Goal: Task Accomplishment & Management: Manage account settings

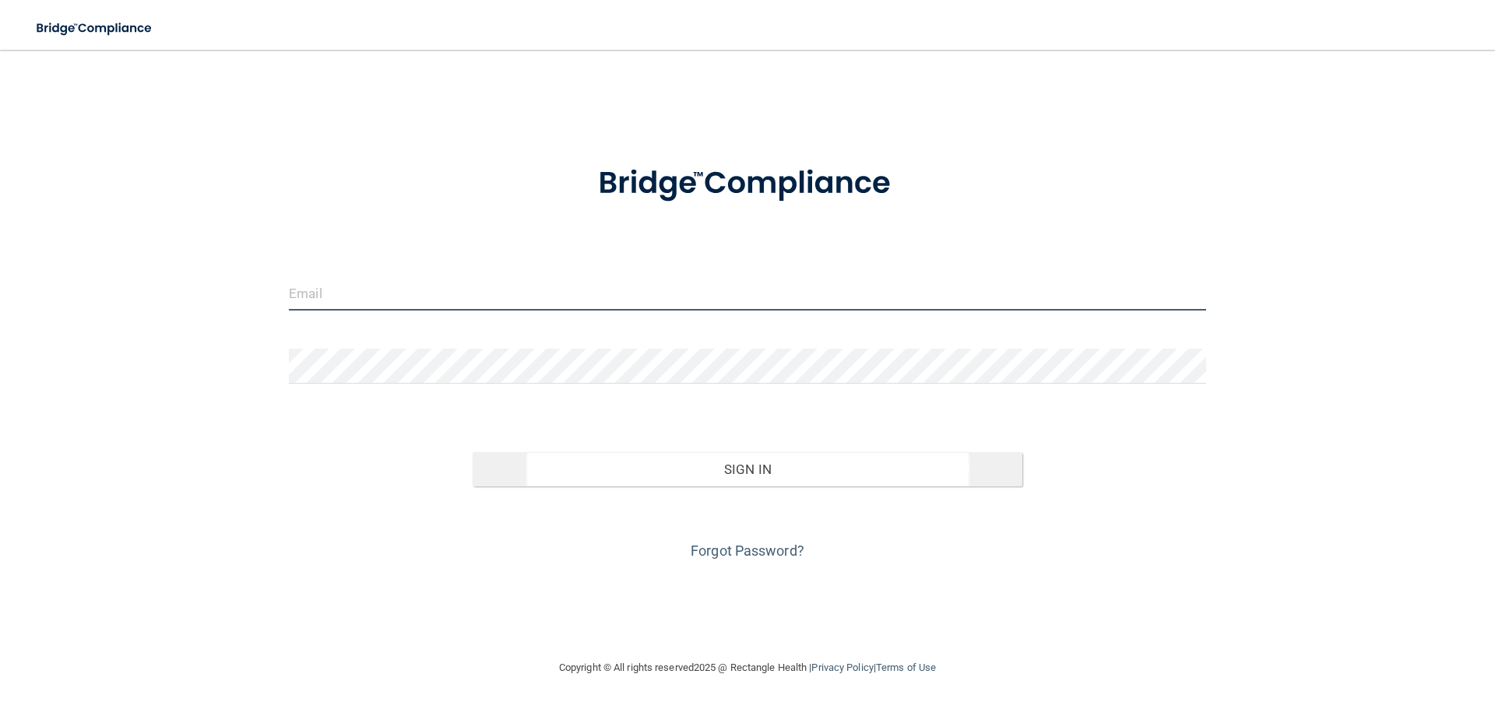
type input "[EMAIL_ADDRESS][DOMAIN_NAME]"
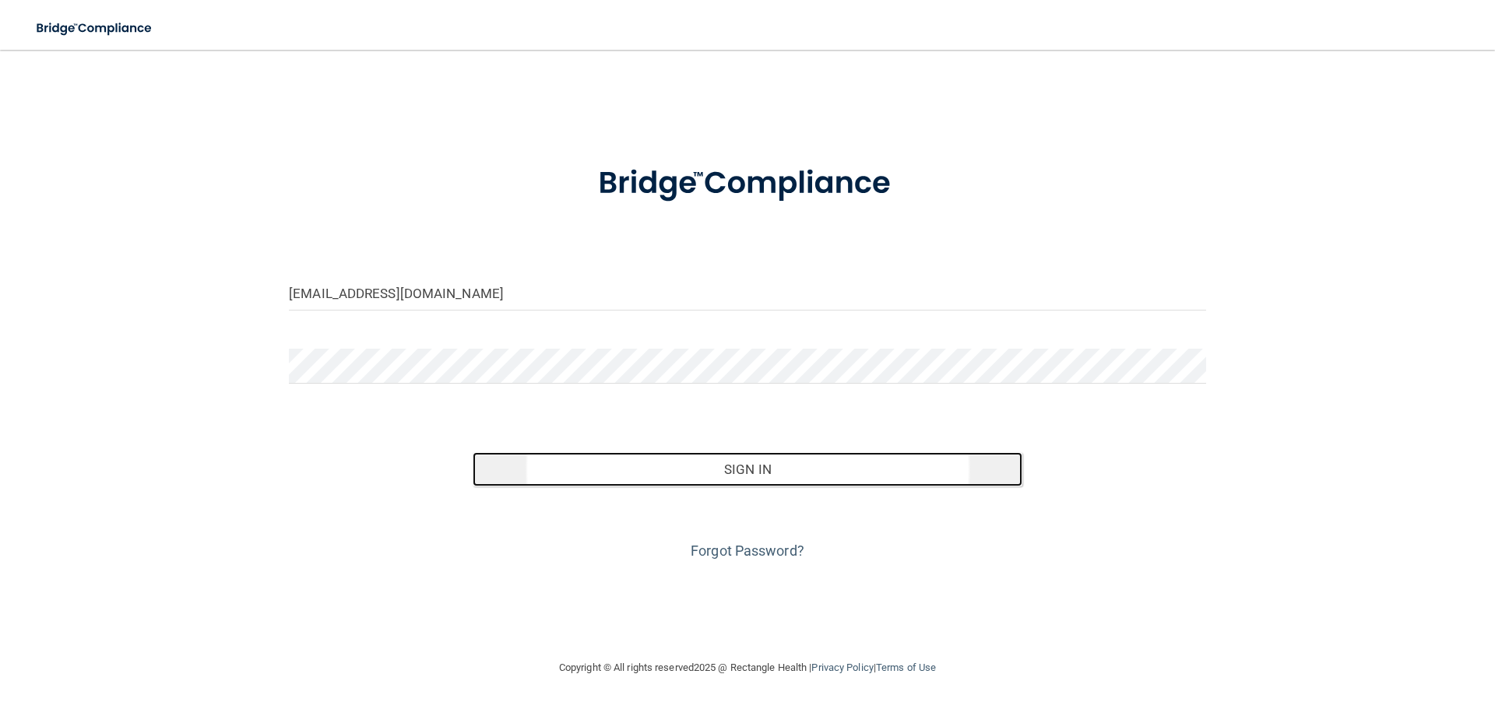
click at [697, 479] on button "Sign In" at bounding box center [748, 469] width 551 height 34
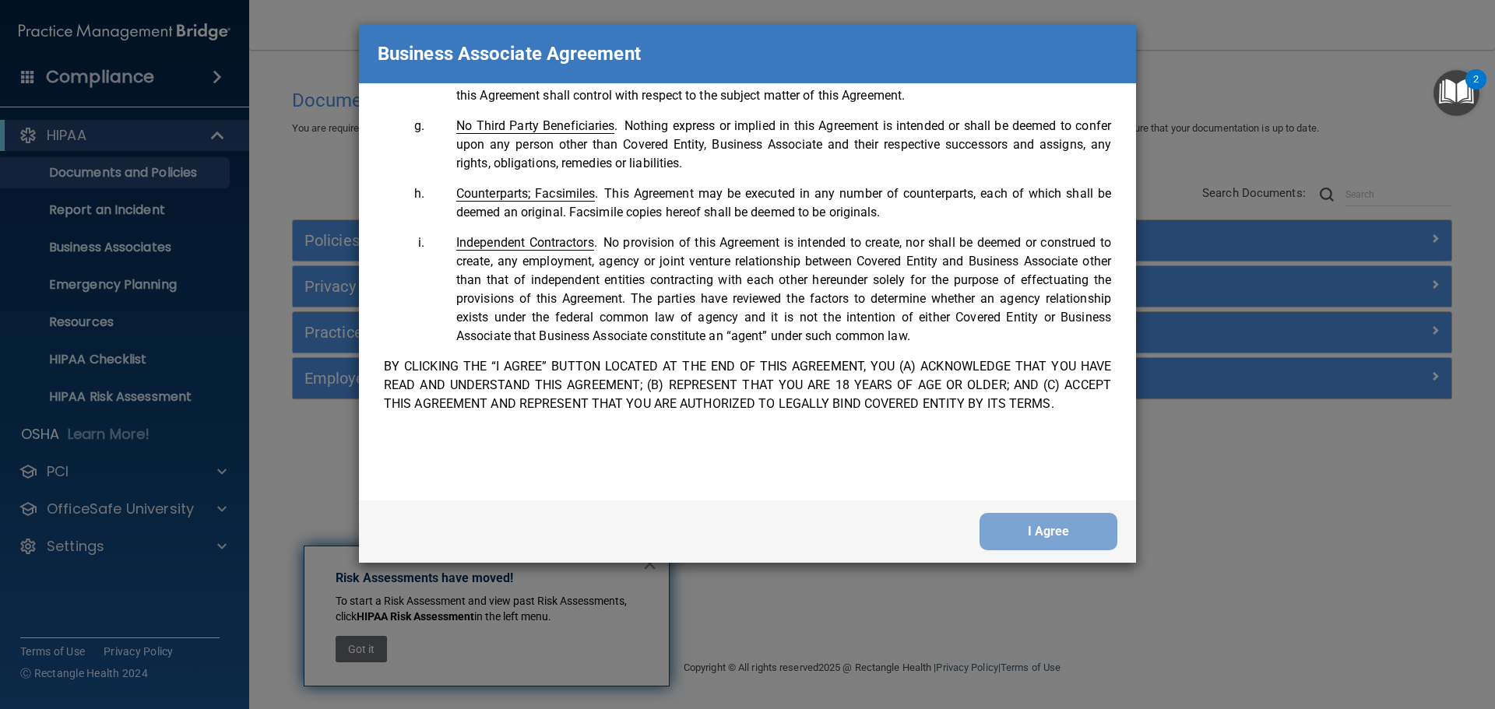
scroll to position [3176, 0]
click at [371, 361] on div "Please sign this updated Business Associate Agreement under our new legal entit…" at bounding box center [747, 291] width 777 height 417
click at [464, 350] on div "Please sign this updated Business Associate Agreement under our new legal entit…" at bounding box center [747, 291] width 777 height 417
click at [993, 434] on div "Please sign this updated Business Associate Agreement under our new legal entit…" at bounding box center [747, 291] width 777 height 417
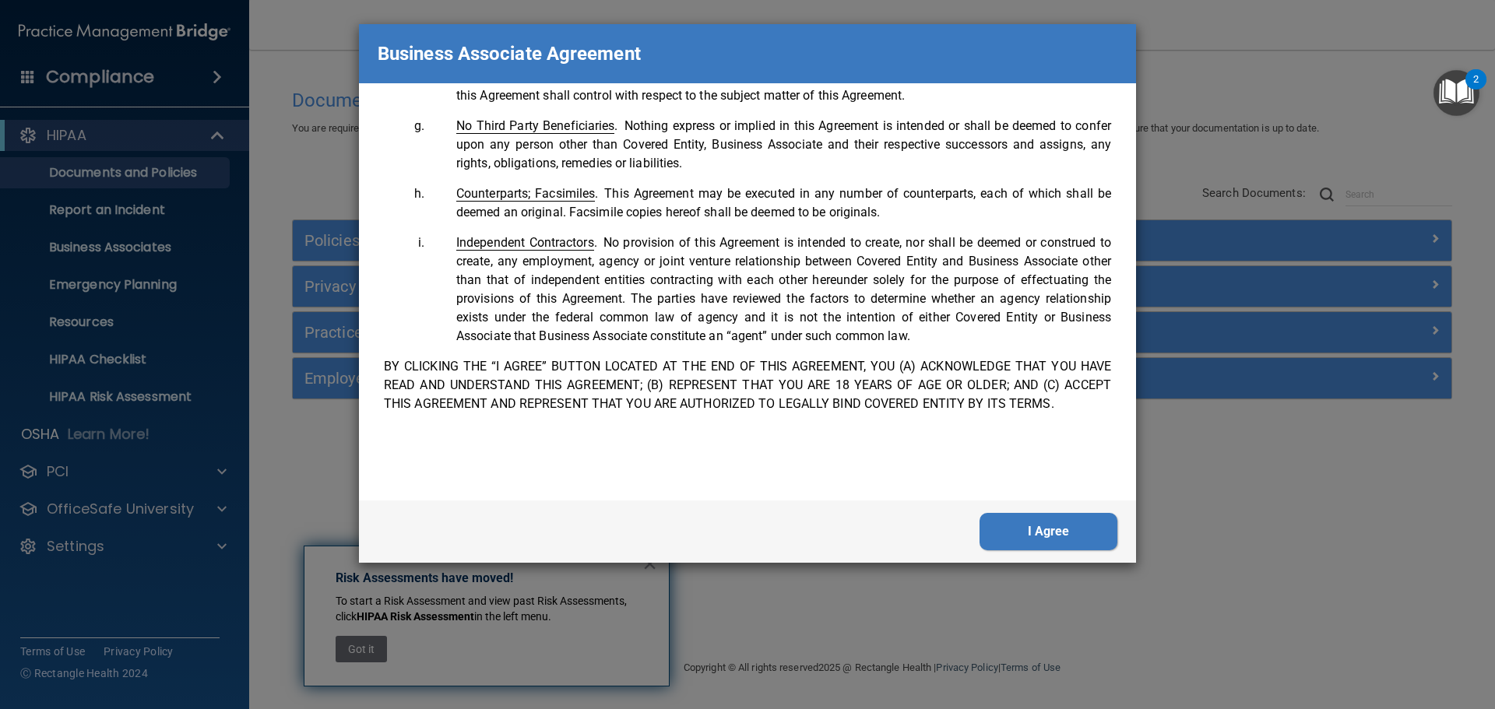
click at [1057, 531] on button "I Agree" at bounding box center [1049, 531] width 138 height 37
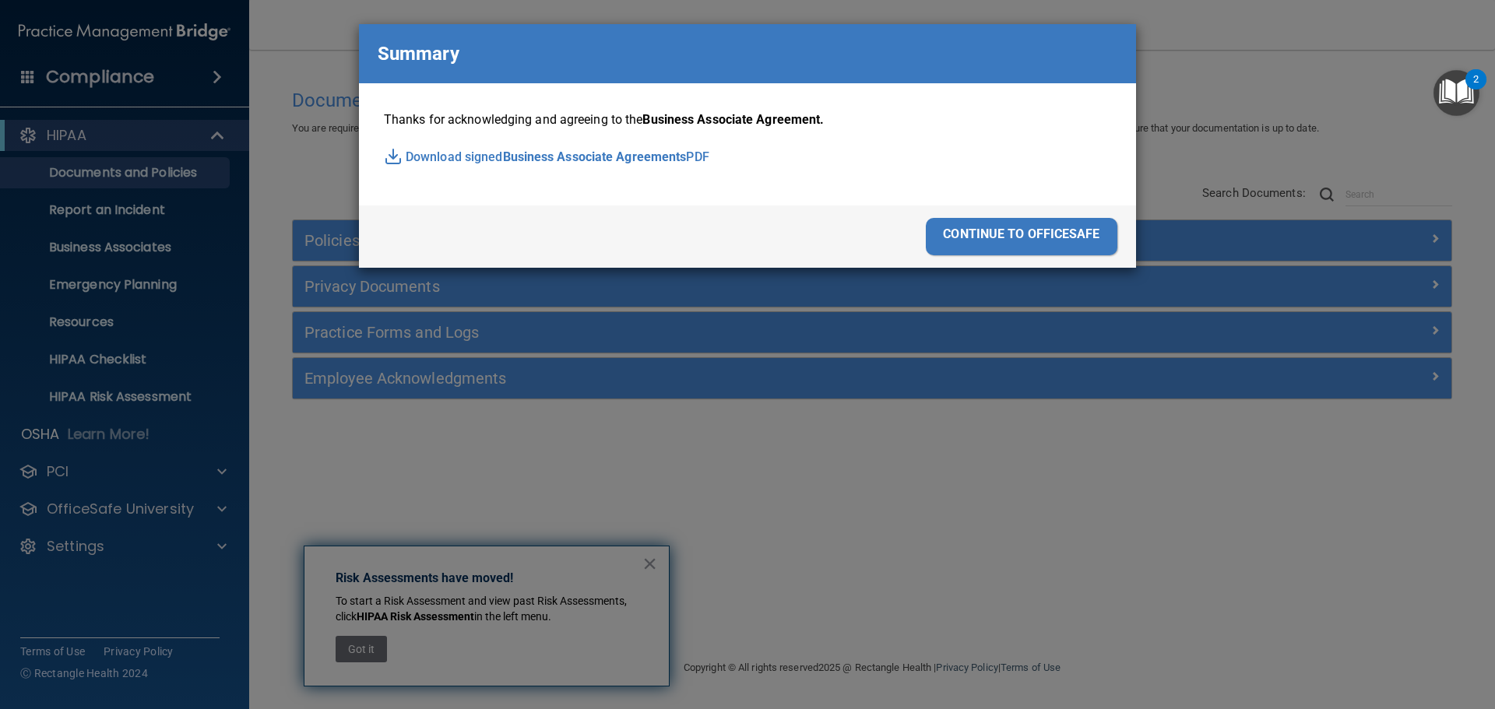
click at [1006, 518] on div "Business Associate Agreement Please sign this updated Business Associate Agreem…" at bounding box center [747, 354] width 1495 height 709
click at [869, 533] on div "Business Associate Agreement Please sign this updated Business Associate Agreem…" at bounding box center [747, 354] width 1495 height 709
click at [355, 652] on div "Business Associate Agreement Please sign this updated Business Associate Agreem…" at bounding box center [747, 354] width 1495 height 709
click at [949, 519] on div "Business Associate Agreement Please sign this updated Business Associate Agreem…" at bounding box center [747, 354] width 1495 height 709
click at [1034, 233] on div "continue to officesafe" at bounding box center [1022, 236] width 192 height 37
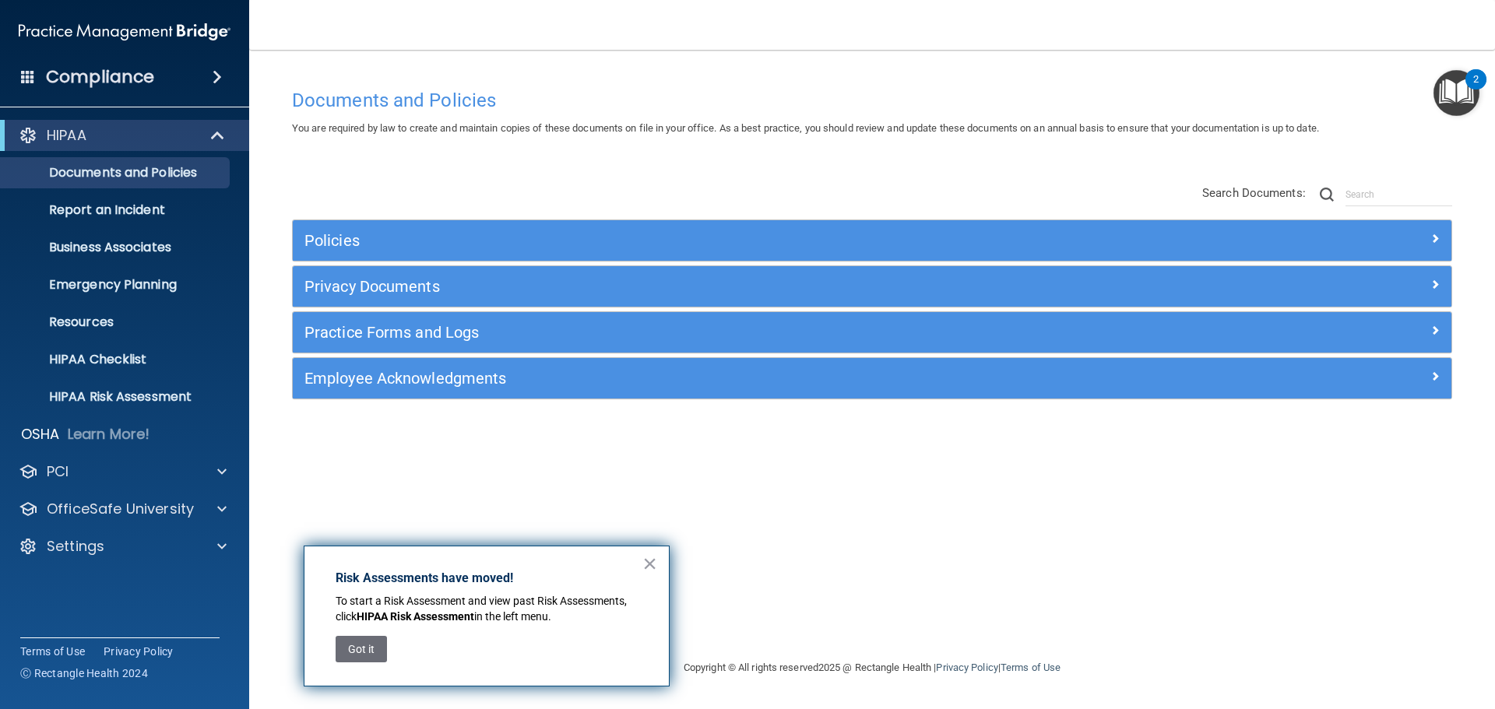
click at [1464, 98] on img "Open Resource Center, 2 new notifications" at bounding box center [1457, 93] width 46 height 46
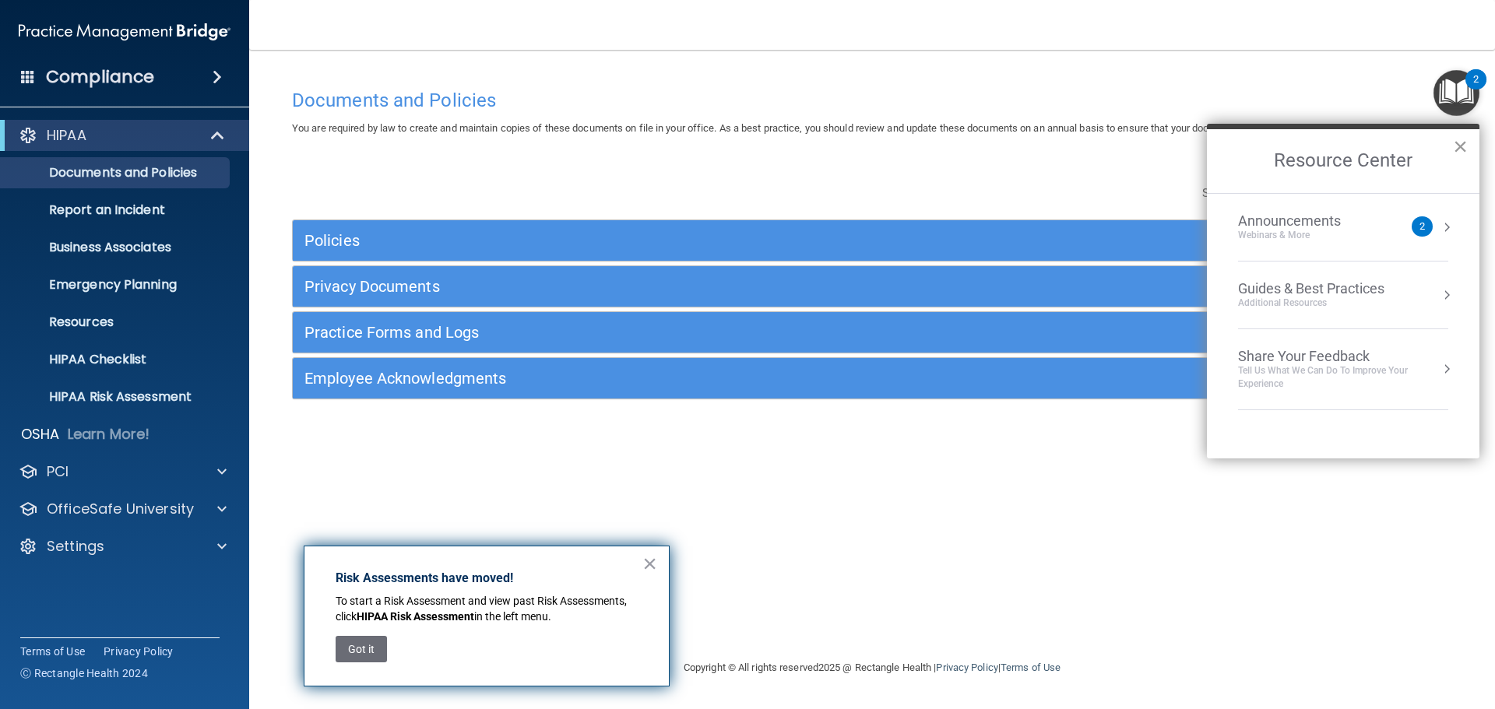
click at [1462, 144] on button "×" at bounding box center [1460, 146] width 15 height 25
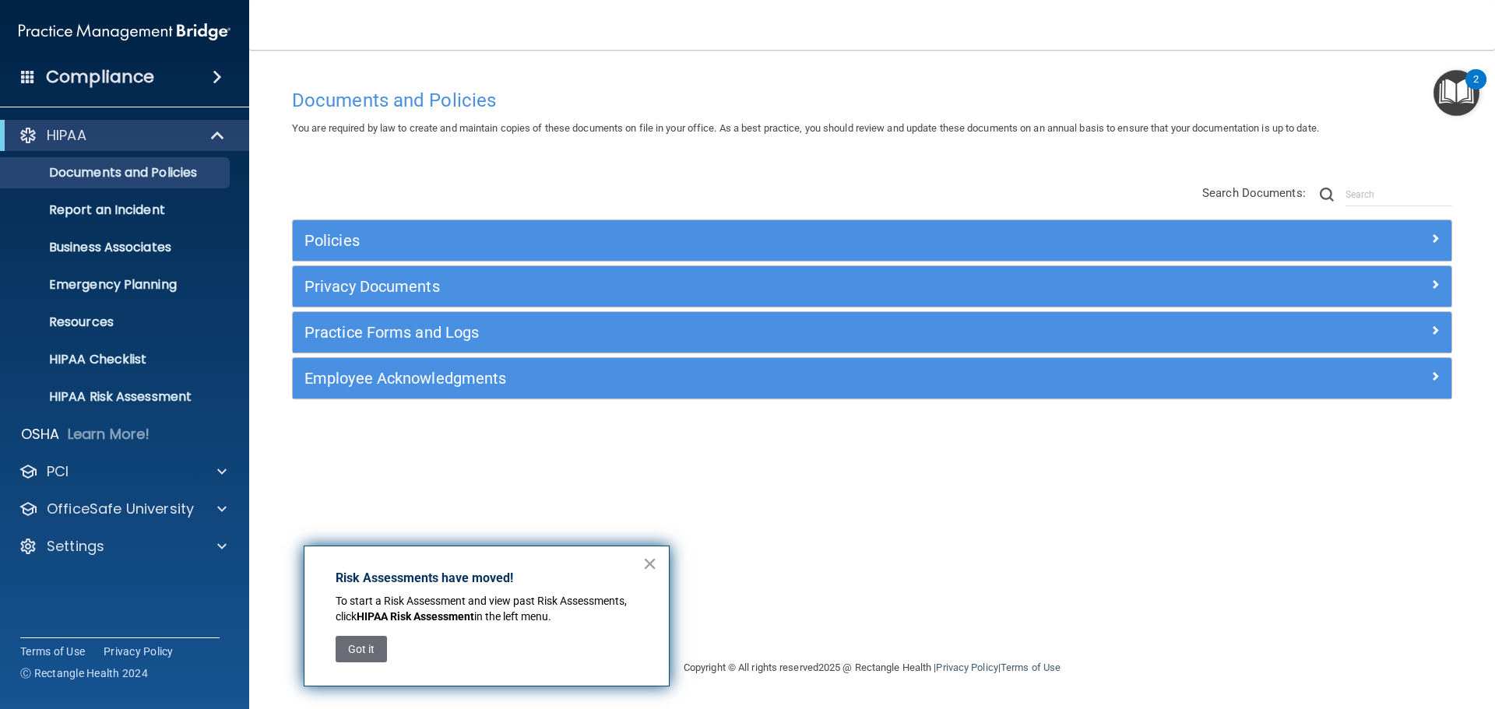
click at [636, 562] on div "× Risk Assessments have moved! To start a Risk Assessment and view past Risk As…" at bounding box center [487, 616] width 366 height 141
click at [642, 561] on button "×" at bounding box center [649, 563] width 15 height 25
